Goal: Communication & Community: Answer question/provide support

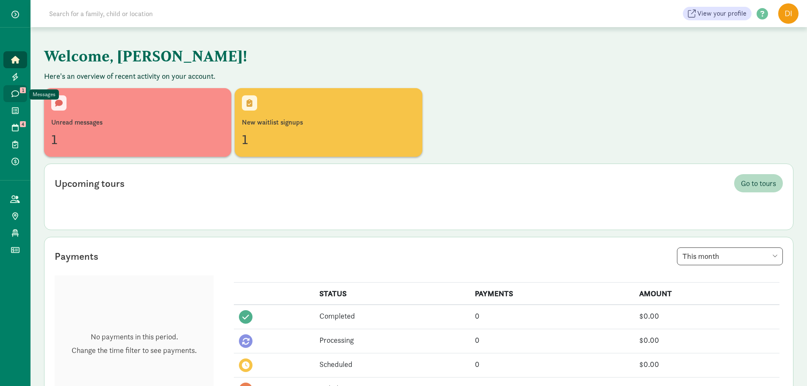
click at [11, 90] on icon at bounding box center [15, 94] width 8 height 8
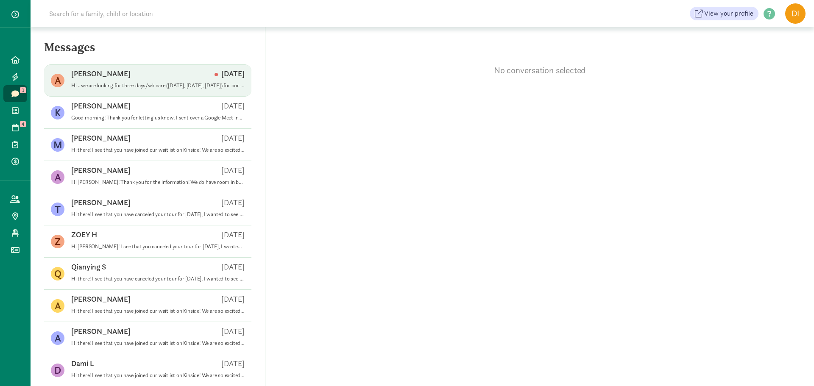
click at [130, 81] on div "[PERSON_NAME] [DATE]" at bounding box center [157, 76] width 173 height 14
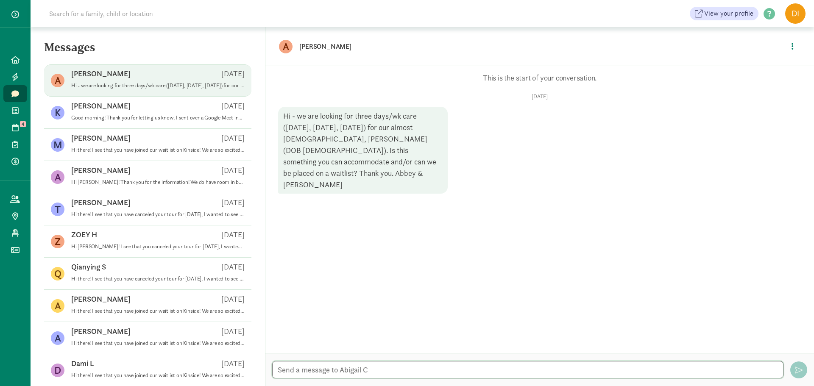
click at [312, 367] on textarea at bounding box center [527, 369] width 511 height 17
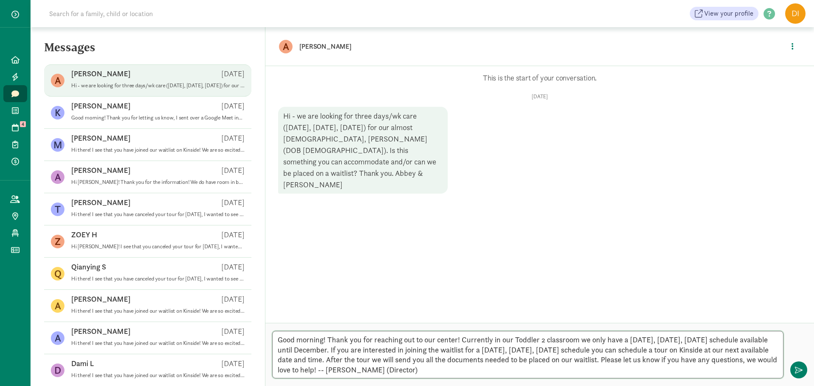
type textarea "Good morning! Thank you for reaching out to our center! Currently in our Toddle…"
